Goal: Transaction & Acquisition: Subscribe to service/newsletter

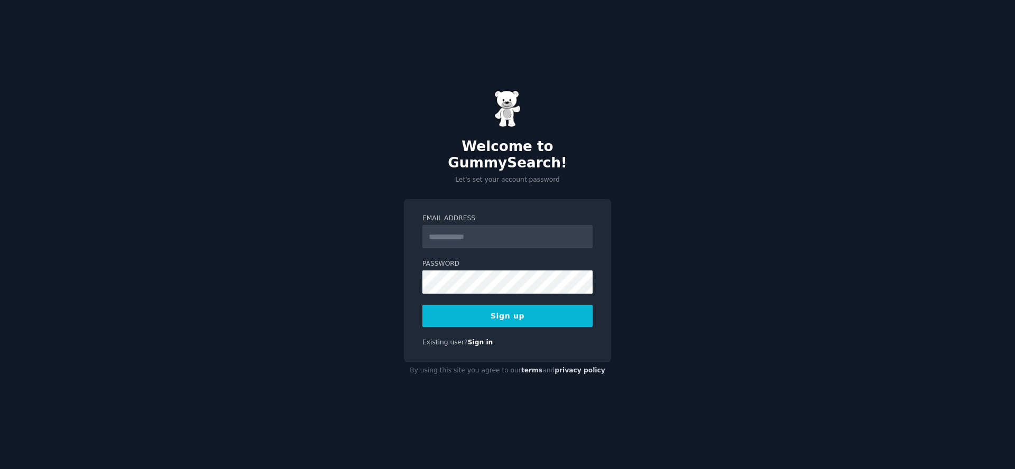
click at [474, 226] on input "Email Address" at bounding box center [507, 236] width 170 height 23
type input "**********"
click at [364, 268] on div "**********" at bounding box center [507, 234] width 1015 height 469
click at [513, 308] on button "Sign up" at bounding box center [507, 316] width 170 height 22
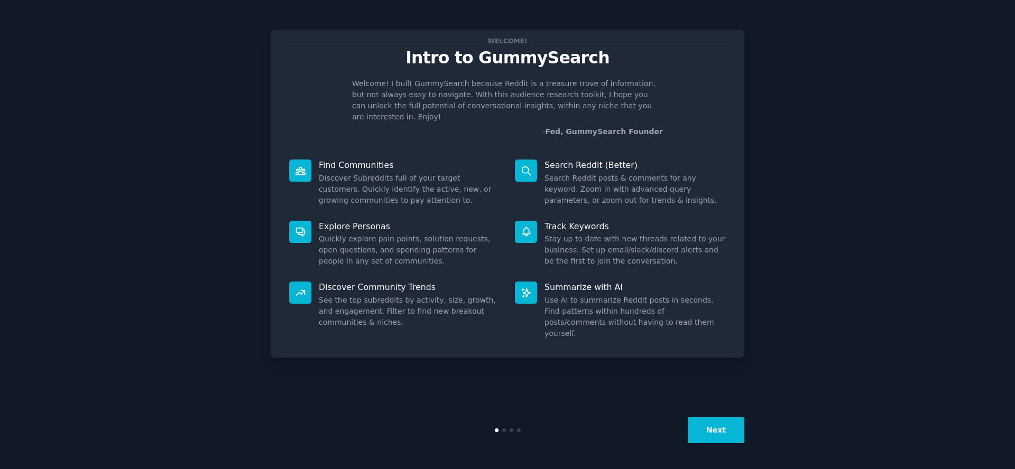
click at [726, 429] on button "Next" at bounding box center [716, 431] width 57 height 26
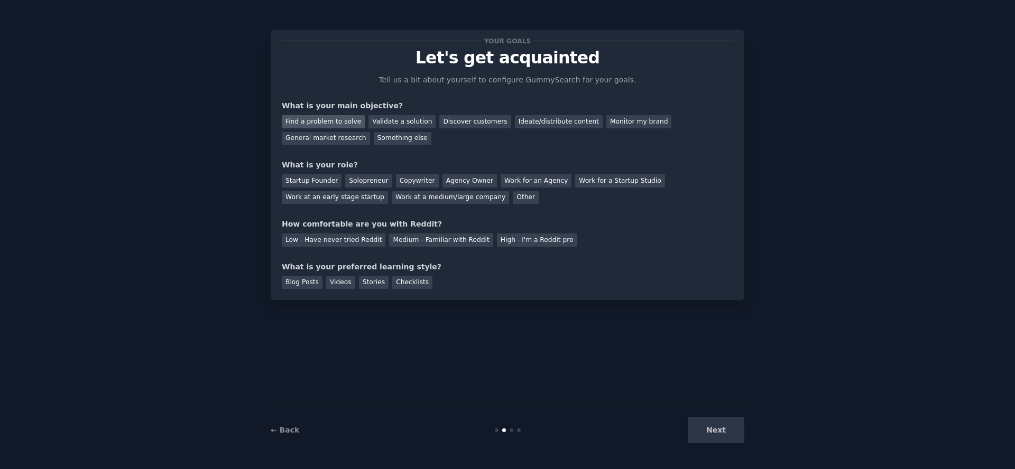
click at [330, 115] on div "Find a problem to solve" at bounding box center [323, 121] width 83 height 13
click at [395, 124] on div "Validate a solution" at bounding box center [401, 121] width 67 height 13
click at [342, 123] on div "Find a problem to solve" at bounding box center [323, 121] width 83 height 13
click at [325, 182] on div "Startup Founder" at bounding box center [312, 180] width 60 height 13
click at [368, 180] on div "Solopreneur" at bounding box center [368, 180] width 47 height 13
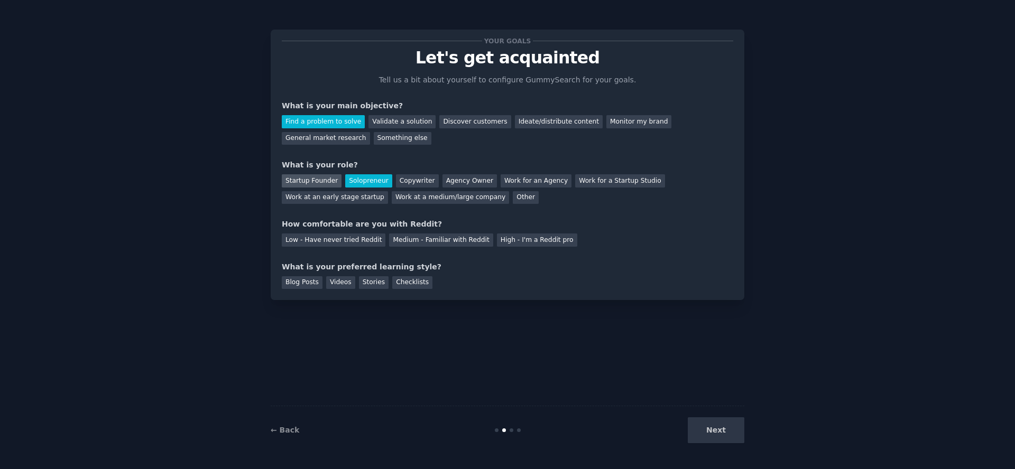
click at [317, 178] on div "Startup Founder" at bounding box center [312, 180] width 60 height 13
click at [355, 180] on div "Solopreneur" at bounding box center [368, 180] width 47 height 13
click at [317, 183] on div "Startup Founder" at bounding box center [312, 180] width 60 height 13
click at [418, 239] on div "Medium - Familiar with Reddit" at bounding box center [441, 240] width 104 height 13
click at [339, 286] on div "Videos" at bounding box center [340, 282] width 29 height 13
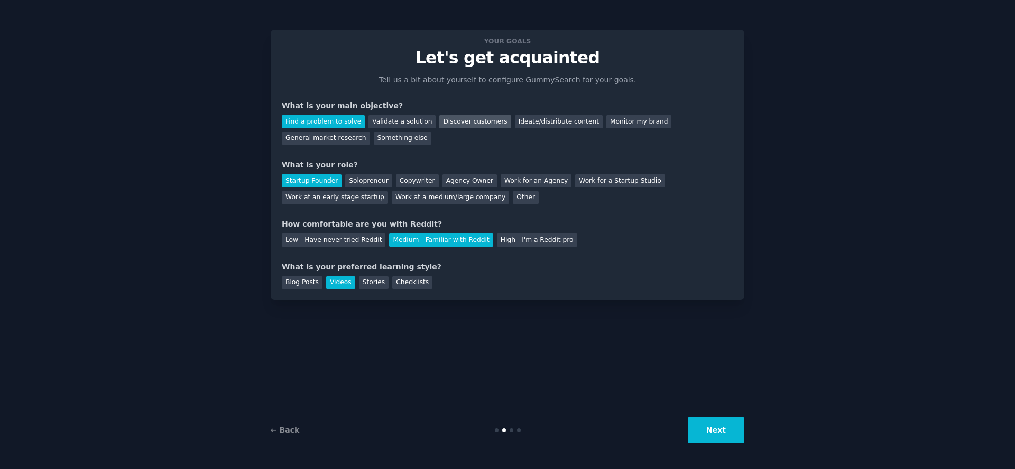
click at [476, 122] on div "Discover customers" at bounding box center [474, 121] width 71 height 13
click at [320, 123] on div "Find a problem to solve" at bounding box center [323, 121] width 83 height 13
click at [716, 434] on button "Next" at bounding box center [716, 431] width 57 height 26
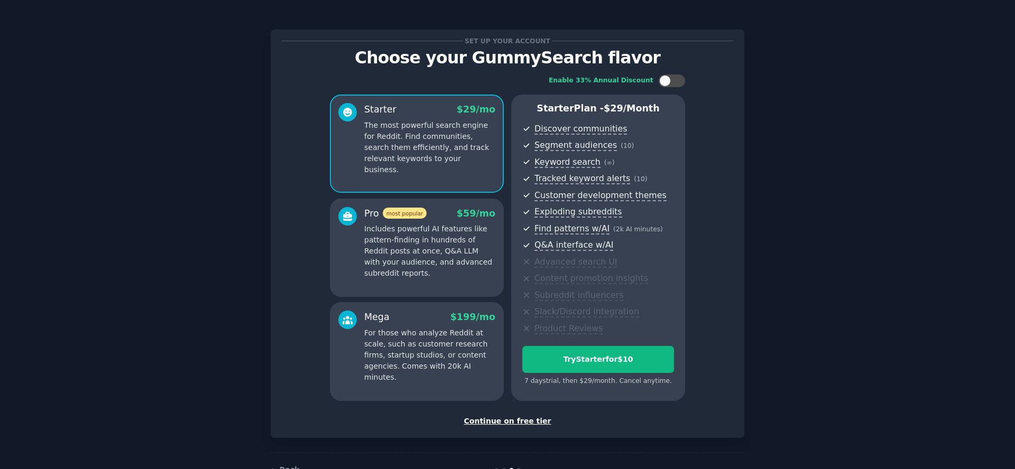
click at [531, 422] on div "Continue on free tier" at bounding box center [507, 421] width 451 height 11
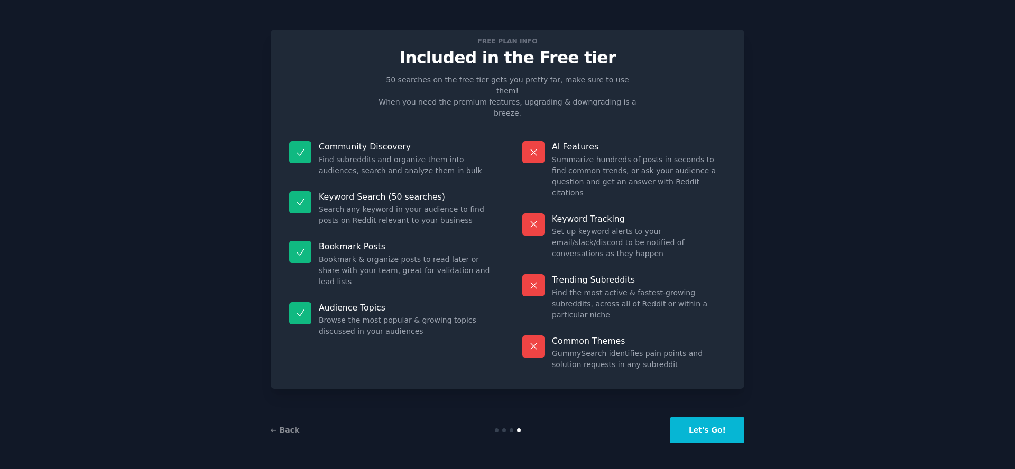
click at [719, 431] on button "Let's Go!" at bounding box center [707, 431] width 74 height 26
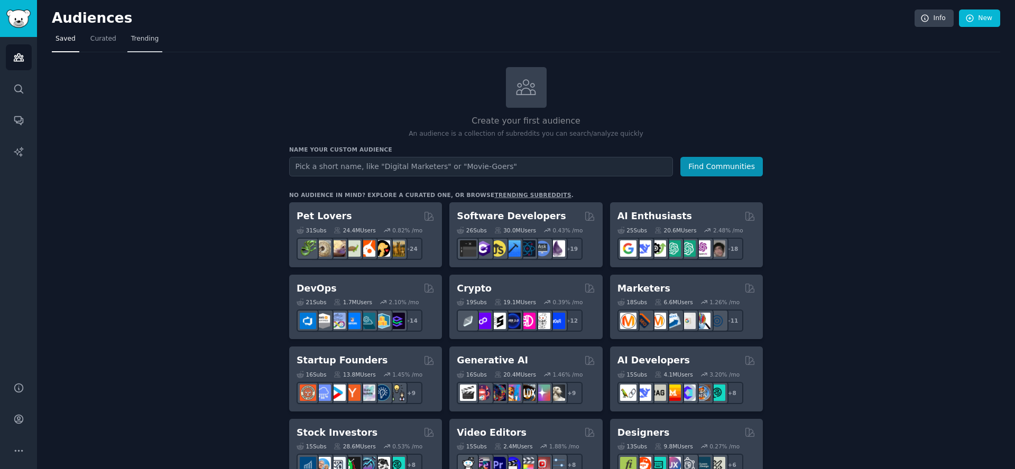
click at [140, 39] on span "Trending" at bounding box center [144, 39] width 27 height 10
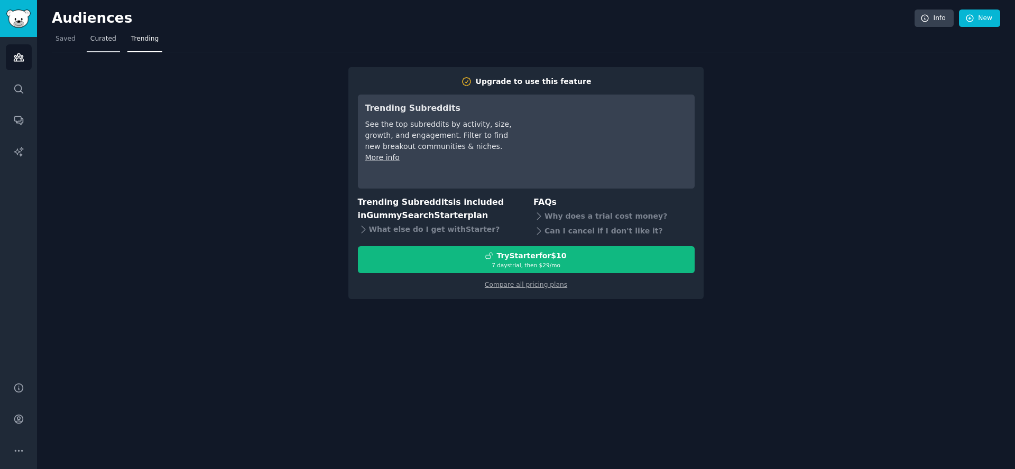
click at [100, 34] on span "Curated" at bounding box center [103, 39] width 26 height 10
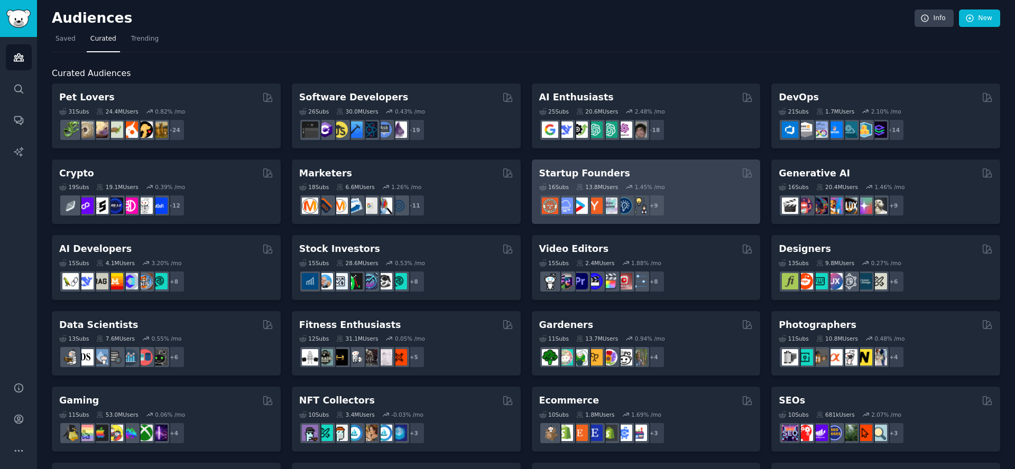
click at [607, 174] on h2 "Startup Founders" at bounding box center [584, 173] width 91 height 13
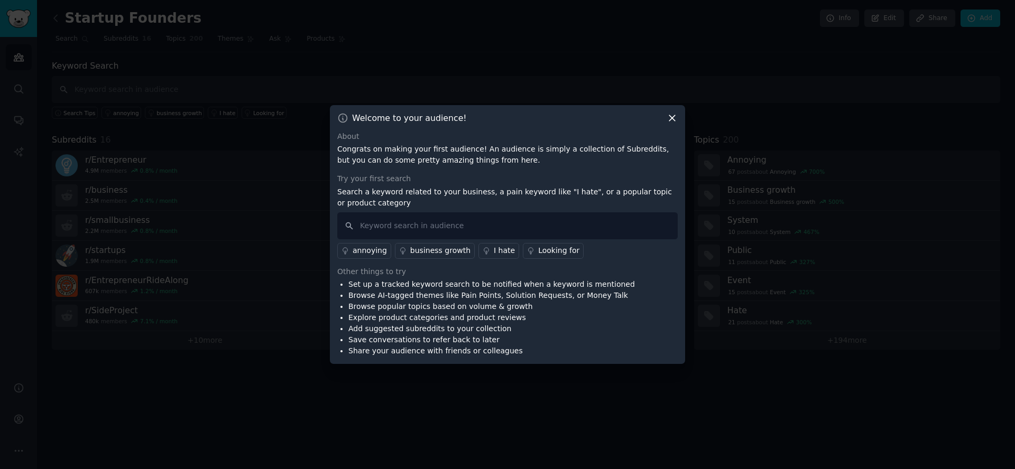
click at [675, 114] on icon at bounding box center [672, 118] width 11 height 11
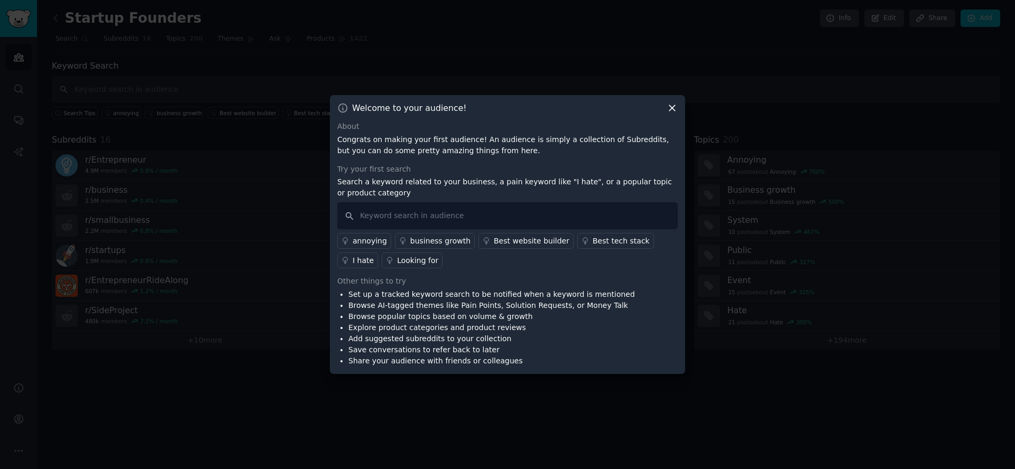
click at [669, 108] on icon at bounding box center [672, 108] width 11 height 11
